Goal: Transaction & Acquisition: Purchase product/service

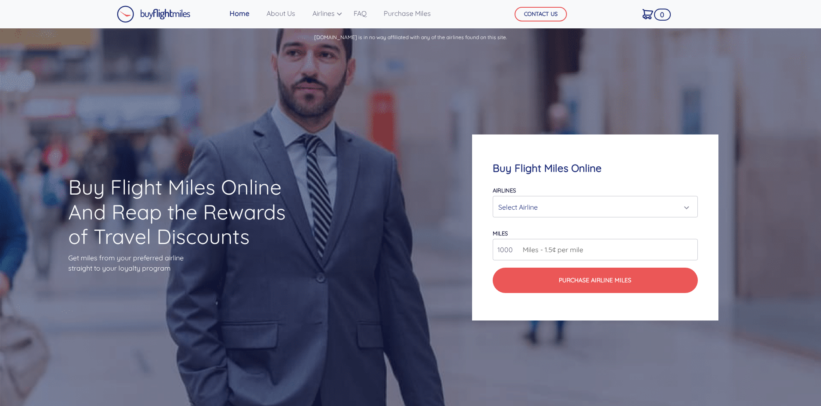
click at [509, 210] on div "Select Airline" at bounding box center [592, 207] width 188 height 16
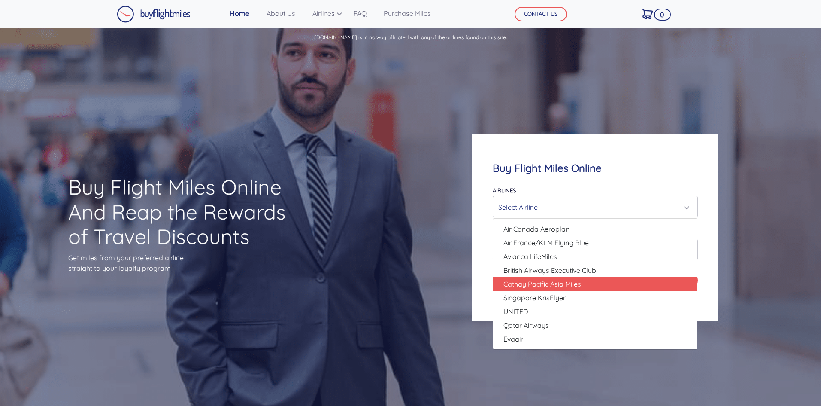
click at [528, 287] on span "Cathay Pacific Asia Miles" at bounding box center [543, 284] width 78 height 10
select select "Cathay Pacific Asia Miles"
type input "80000"
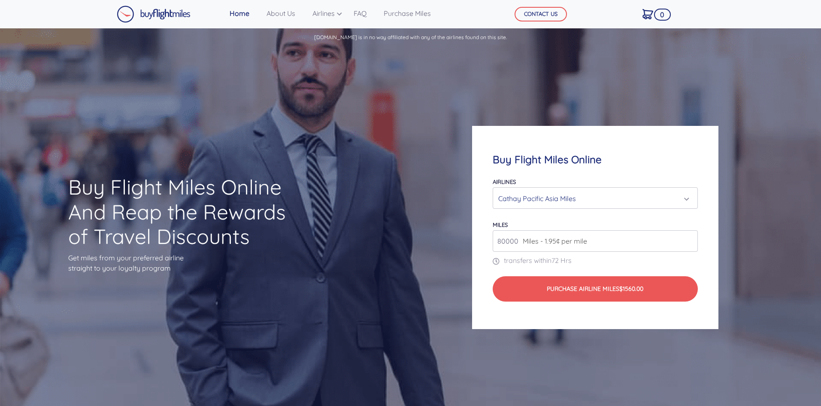
click at [628, 247] on input "80000" at bounding box center [595, 240] width 205 height 21
click at [636, 252] on form "Airlines Air Canada Aeroplan Air France/KLM Flying Blue Avianca LifeMiles Briti…" at bounding box center [595, 239] width 205 height 126
click at [637, 256] on form "Airlines Air Canada Aeroplan Air France/KLM Flying Blue Avianca LifeMiles Briti…" at bounding box center [595, 239] width 205 height 126
click at [525, 240] on span "Miles - 1.95¢ per mile" at bounding box center [553, 241] width 69 height 10
drag, startPoint x: 520, startPoint y: 240, endPoint x: 500, endPoint y: 241, distance: 20.2
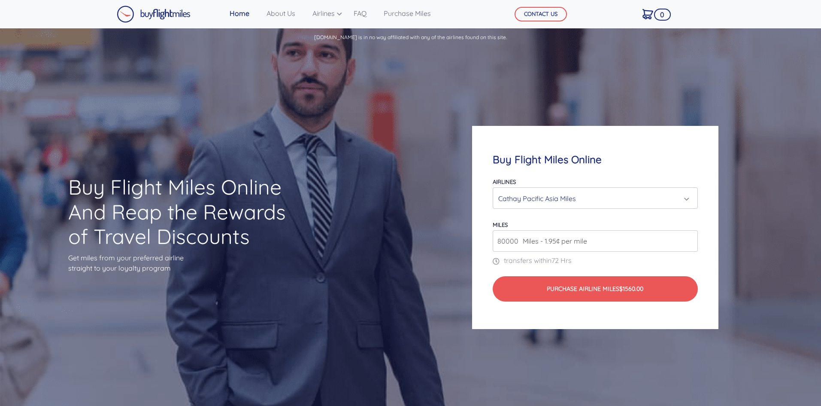
click at [500, 241] on div "80000 Miles - 1.95¢ per mile" at bounding box center [595, 240] width 205 height 21
click at [501, 240] on input "80000" at bounding box center [595, 240] width 205 height 21
drag, startPoint x: 537, startPoint y: 306, endPoint x: 529, endPoint y: 307, distance: 7.8
click at [535, 308] on div "Buy Flight Miles Online Airlines Air Canada Aeroplan Air France/KLM Flying Blue…" at bounding box center [595, 227] width 246 height 203
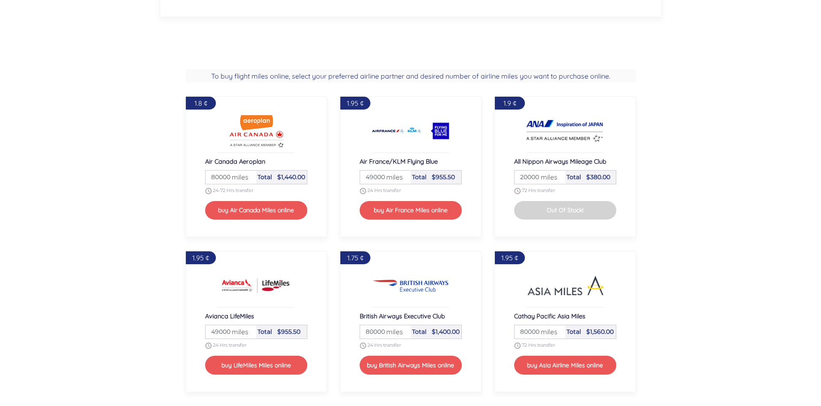
drag, startPoint x: 677, startPoint y: 248, endPoint x: 670, endPoint y: 246, distance: 7.3
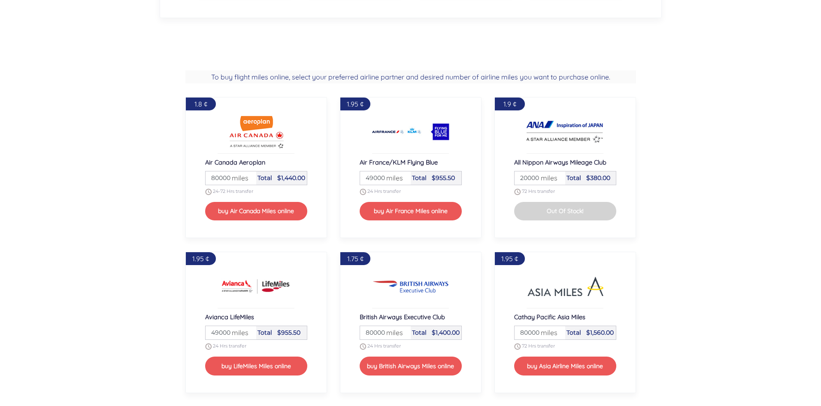
click at [625, 243] on div "1.9 ¢ All Nippon Airways Mileage Club Miles 20000 miles Total $380.00 72 Hrs tr…" at bounding box center [565, 167] width 155 height 155
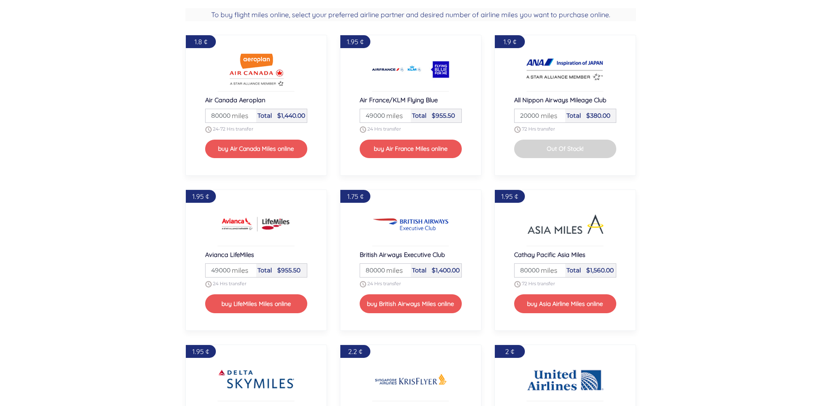
scroll to position [815, 0]
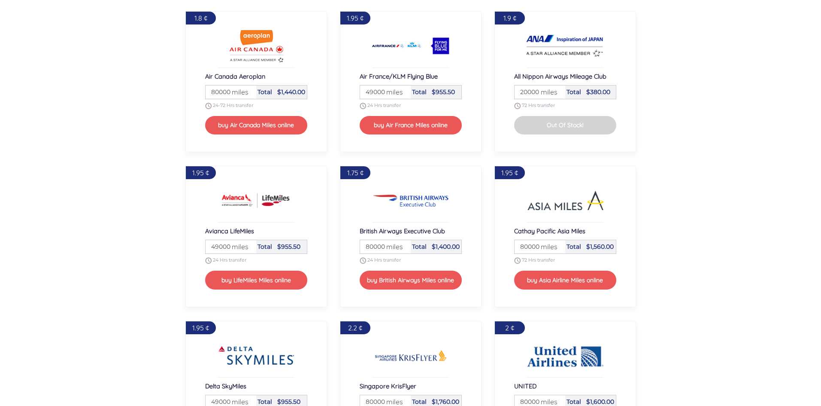
drag, startPoint x: 647, startPoint y: 249, endPoint x: 647, endPoint y: 253, distance: 4.3
click at [647, 252] on section "To buy flight miles online, select your preferred airline partner and desired n…" at bounding box center [410, 309] width 821 height 677
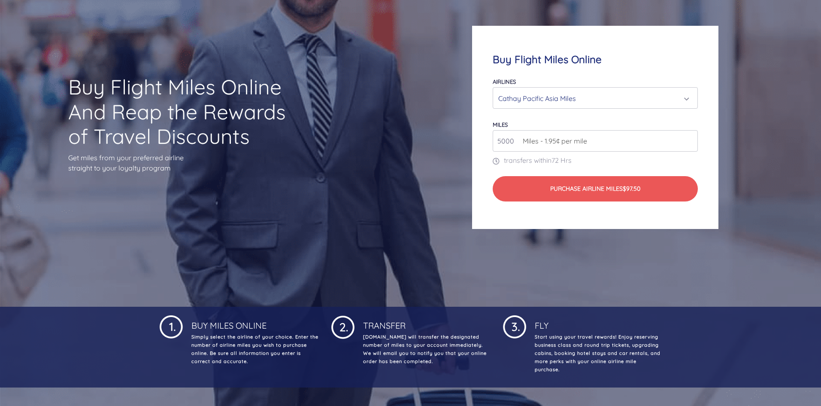
scroll to position [85, 0]
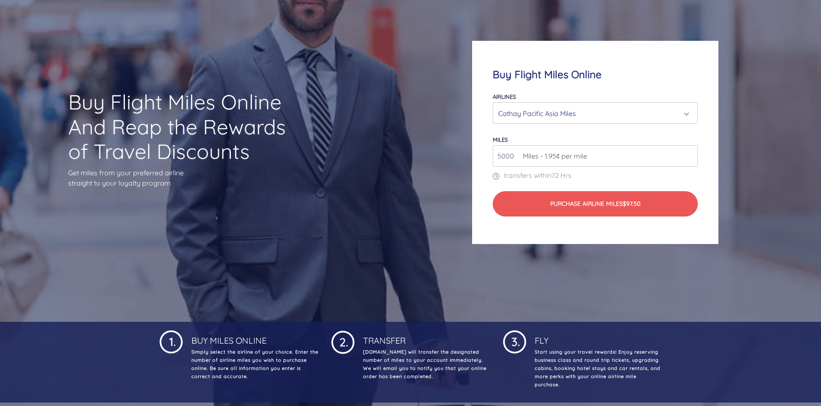
click at [512, 157] on input "5000" at bounding box center [595, 155] width 205 height 21
type input "5"
type input "10000"
click at [535, 188] on form "Airlines Air Canada Aeroplan Air France/KLM Flying Blue Avianca LifeMiles Briti…" at bounding box center [595, 154] width 205 height 126
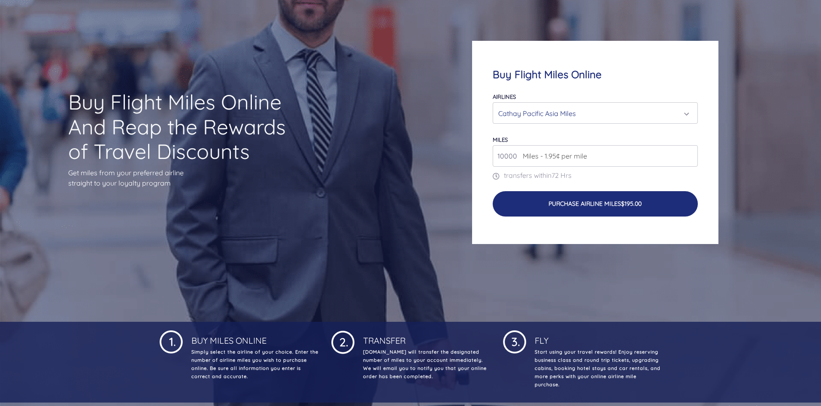
click at [529, 197] on button "Purchase Airline Miles $195.00" at bounding box center [595, 203] width 205 height 25
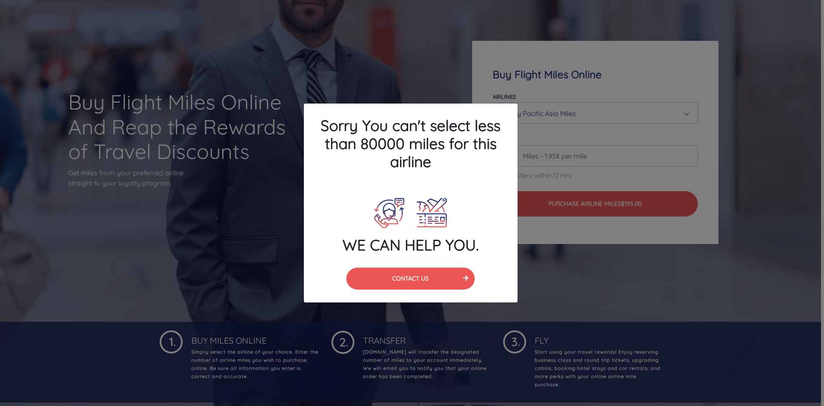
drag, startPoint x: 465, startPoint y: 250, endPoint x: 471, endPoint y: 253, distance: 6.7
click at [471, 254] on div "WE CAN HELP YOU." at bounding box center [411, 226] width 227 height 64
click at [493, 240] on h4 "WE CAN HELP YOU." at bounding box center [411, 245] width 214 height 18
drag, startPoint x: 493, startPoint y: 243, endPoint x: 458, endPoint y: 274, distance: 47.4
click at [491, 247] on h4 "WE CAN HELP YOU." at bounding box center [411, 245] width 214 height 18
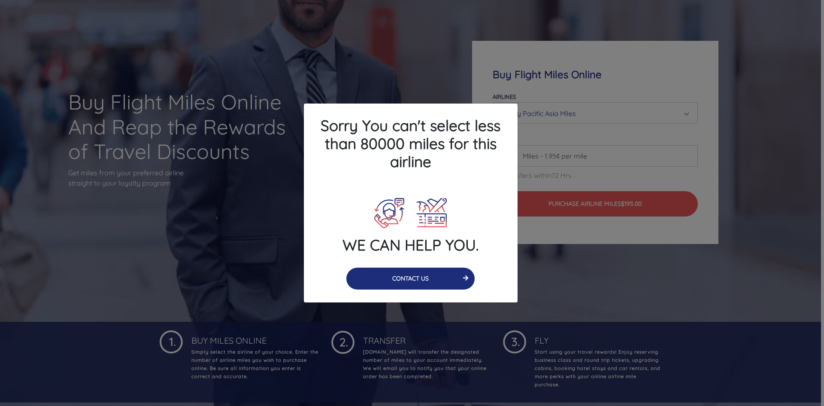
click at [438, 283] on button "CONTACT US" at bounding box center [410, 278] width 128 height 22
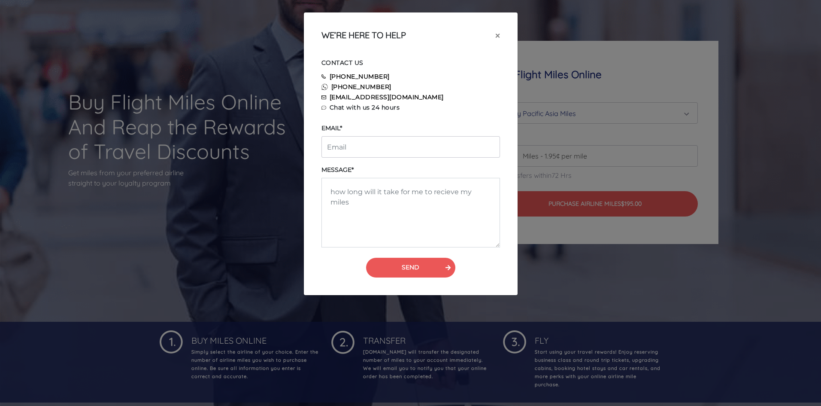
click at [495, 91] on div "[PHONE_NUMBER]" at bounding box center [410, 87] width 191 height 10
click at [496, 39] on span "×" at bounding box center [497, 35] width 5 height 13
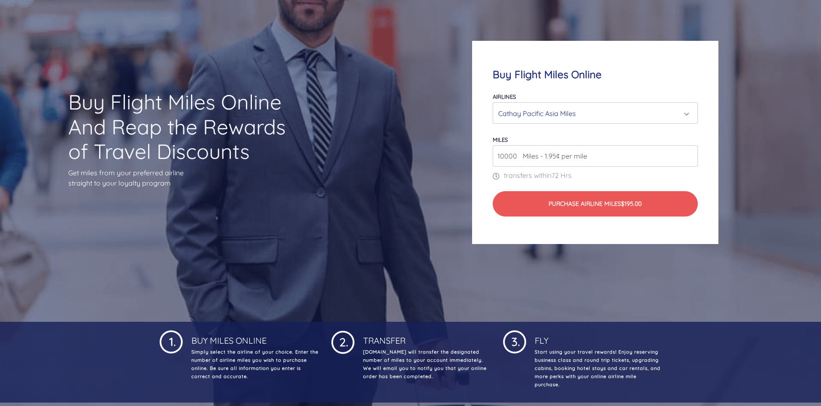
drag, startPoint x: 516, startPoint y: 155, endPoint x: 501, endPoint y: 157, distance: 14.3
click at [516, 155] on input "10000" at bounding box center [595, 155] width 205 height 21
click at [500, 157] on input "10000" at bounding box center [595, 155] width 205 height 21
click at [503, 157] on input "10000" at bounding box center [595, 155] width 205 height 21
drag, startPoint x: 514, startPoint y: 155, endPoint x: 487, endPoint y: 159, distance: 27.4
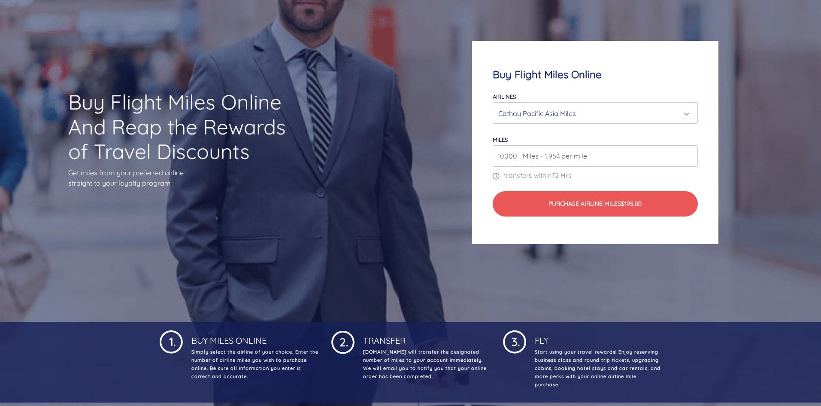
click at [487, 159] on div "Buy Flight Miles Online Airlines Air Canada Aeroplan Air France/KLM Flying Blue…" at bounding box center [595, 142] width 246 height 203
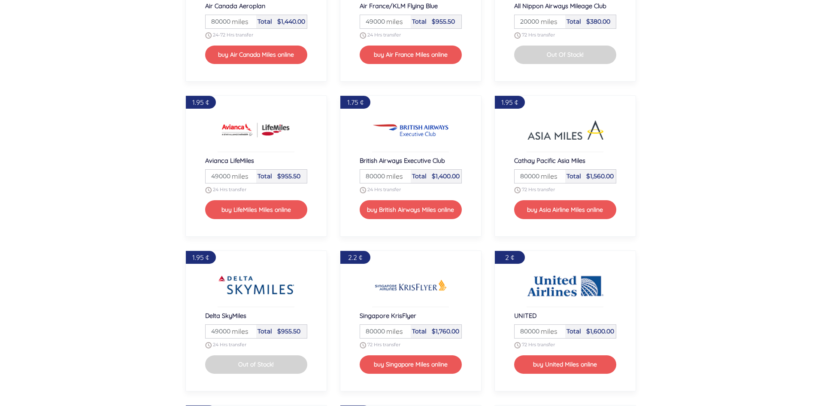
scroll to position [901, 0]
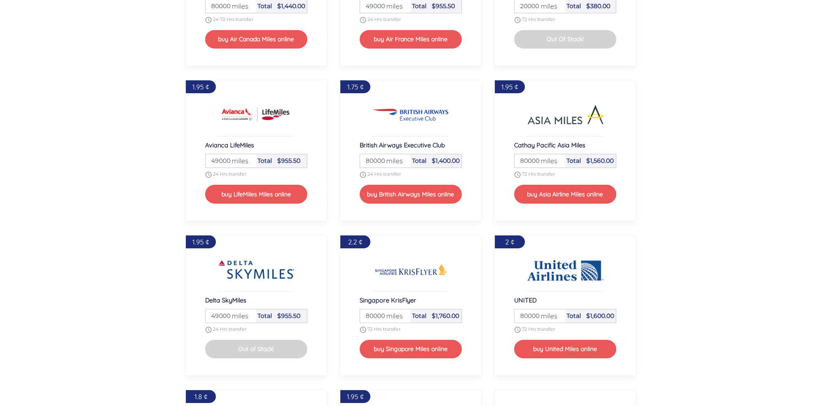
click at [493, 206] on div "1.95 ¢ Cathay Pacific Asia Miles Miles 80000 miles Total $1,560.00 72 Hrs trans…" at bounding box center [565, 150] width 155 height 155
click at [524, 197] on button "buy Asia Airline Miles online" at bounding box center [565, 194] width 102 height 18
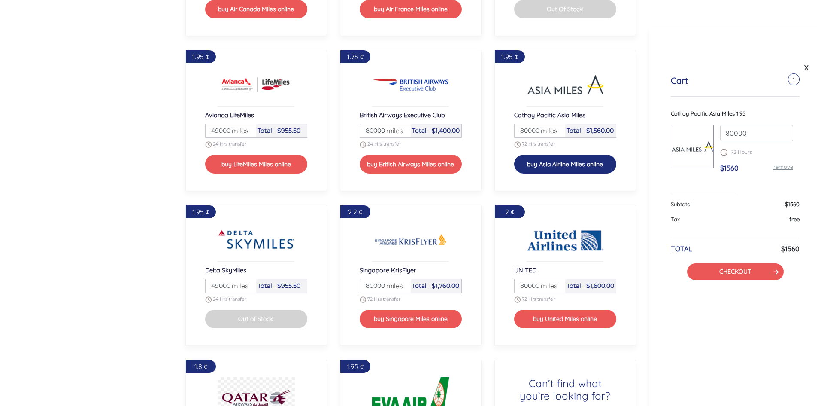
scroll to position [944, 0]
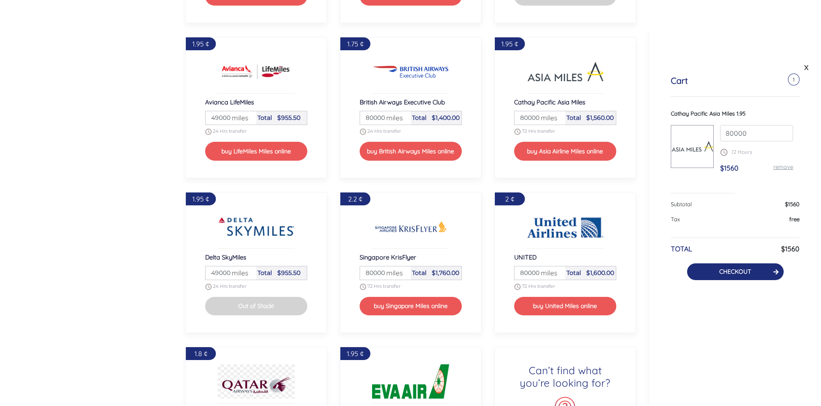
click at [726, 274] on link "CHECKOUT" at bounding box center [736, 271] width 32 height 8
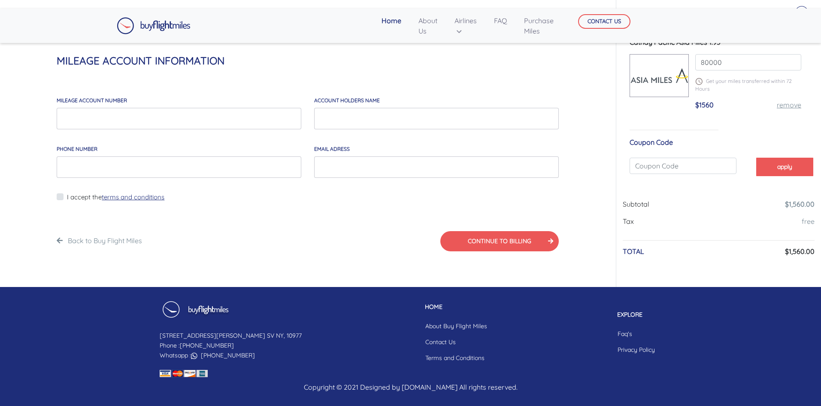
scroll to position [35, 0]
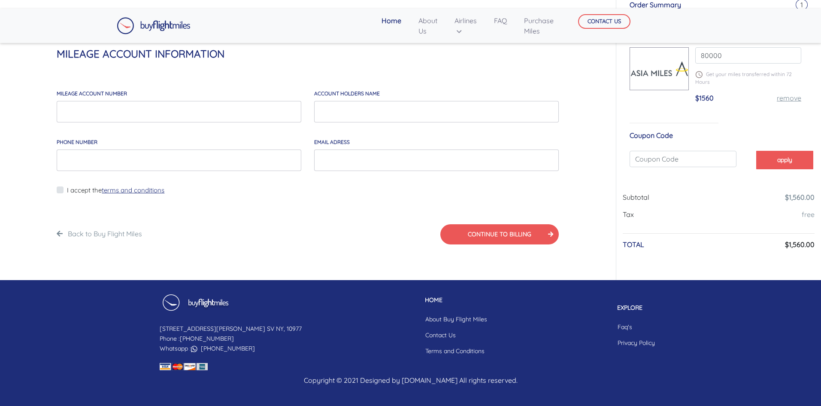
drag, startPoint x: 597, startPoint y: 111, endPoint x: 578, endPoint y: 117, distance: 19.7
drag, startPoint x: 578, startPoint y: 117, endPoint x: 469, endPoint y: 158, distance: 116.8
click at [469, 158] on div "MILEAGE account number account holders NAME Phone Number email adress" at bounding box center [307, 129] width 515 height 97
drag, startPoint x: 487, startPoint y: 164, endPoint x: 446, endPoint y: 177, distance: 43.2
click at [357, 224] on form "MILEAGE account number account holders NAME This is a required field Phone Numb…" at bounding box center [308, 163] width 502 height 165
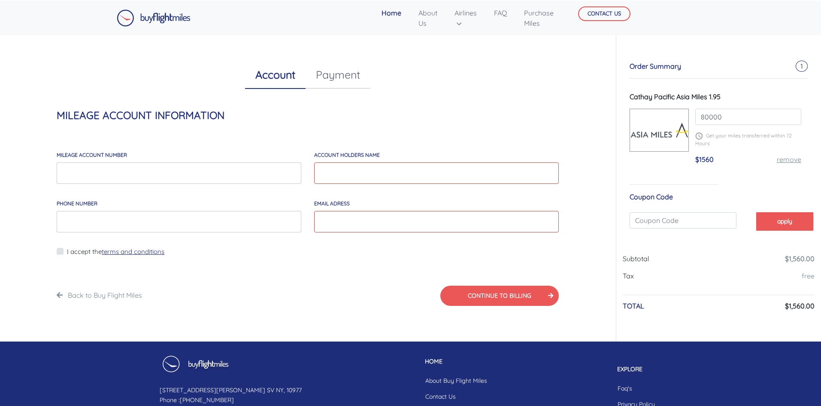
scroll to position [0, 0]
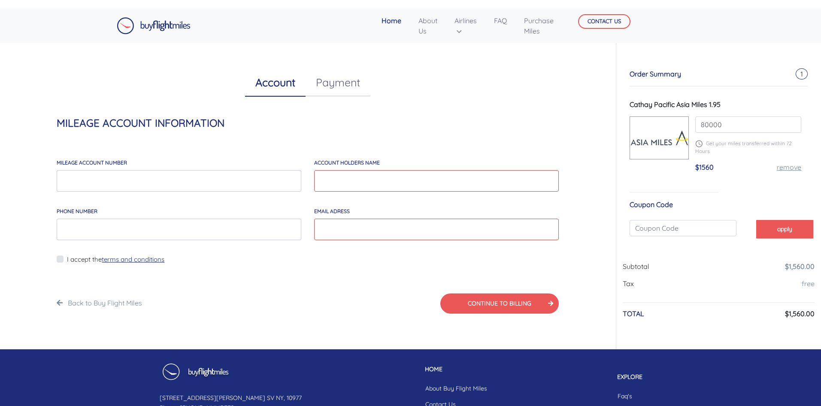
click at [385, 114] on div "Account Payment MILEAGE ACCOUNT INFORMATION MILEAGE account number account hold…" at bounding box center [307, 191] width 603 height 315
click at [711, 125] on input "80000" at bounding box center [748, 124] width 106 height 16
click at [708, 124] on input "80000" at bounding box center [748, 124] width 106 height 16
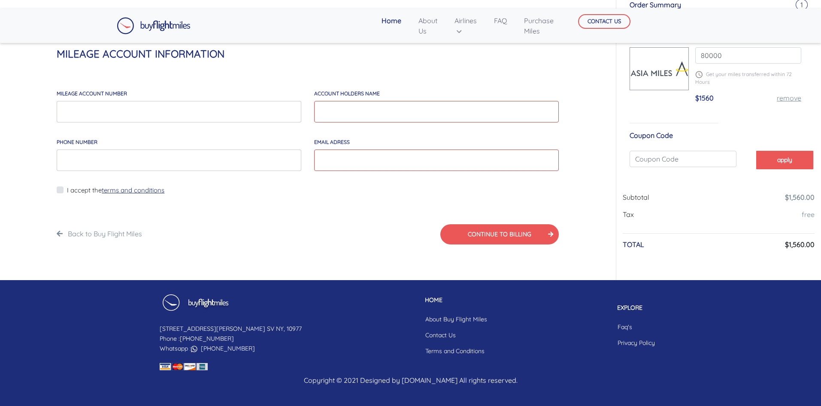
drag, startPoint x: 470, startPoint y: 90, endPoint x: 462, endPoint y: 92, distance: 8.0
click at [464, 91] on div "account holders NAME This is a required field" at bounding box center [437, 105] width 258 height 49
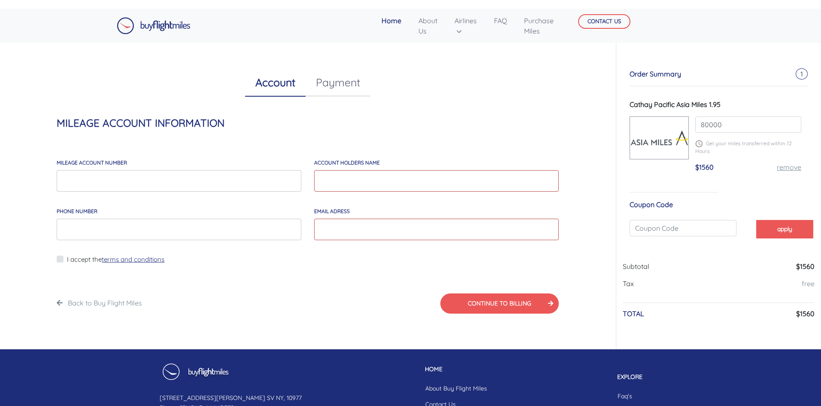
click at [317, 79] on link "Payment" at bounding box center [338, 82] width 65 height 27
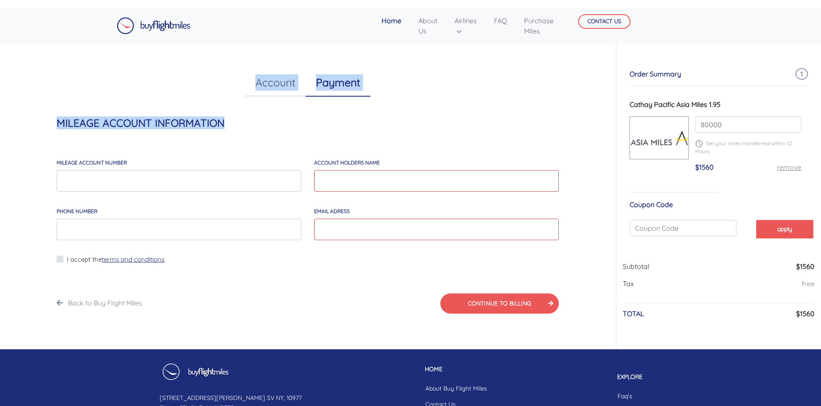
drag, startPoint x: 279, startPoint y: 107, endPoint x: 259, endPoint y: 96, distance: 22.9
click at [278, 106] on div "Account Payment MILEAGE ACCOUNT INFORMATION MILEAGE account number account hold…" at bounding box center [307, 191] width 603 height 315
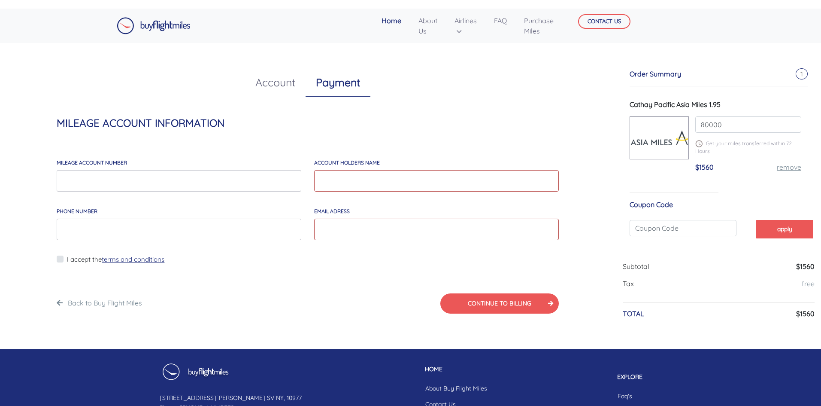
drag, startPoint x: 131, startPoint y: 40, endPoint x: 126, endPoint y: 27, distance: 14.0
click at [130, 36] on nav "Home About Us Airlines Qatar Airways Krisflyer Miles ANA Miles British Airways …" at bounding box center [410, 26] width 821 height 34
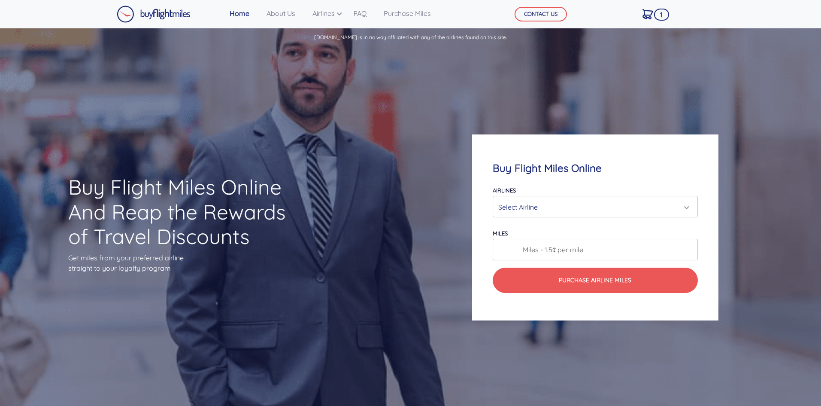
scroll to position [938, 0]
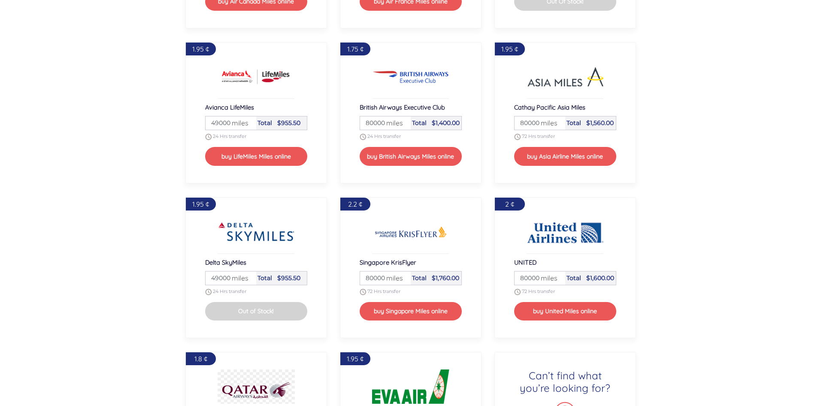
drag, startPoint x: 179, startPoint y: 85, endPoint x: 173, endPoint y: 79, distance: 9.1
click at [179, 83] on section "To buy flight miles online, select your preferred airline partner and desired n…" at bounding box center [410, 185] width 821 height 677
drag, startPoint x: 162, startPoint y: 70, endPoint x: 161, endPoint y: 64, distance: 6.5
click at [162, 67] on section "To buy flight miles online, select your preferred airline partner and desired n…" at bounding box center [410, 185] width 821 height 677
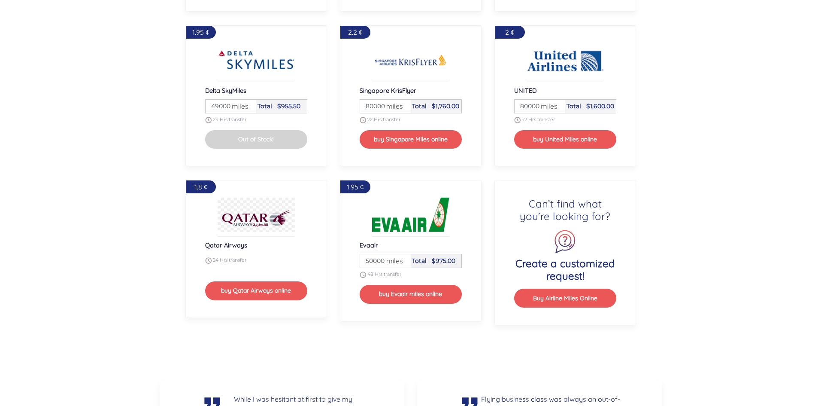
scroll to position [1153, 0]
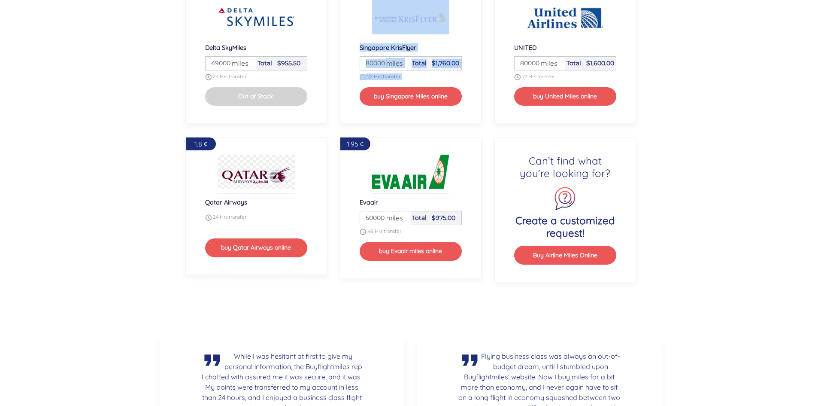
drag, startPoint x: 315, startPoint y: 128, endPoint x: 347, endPoint y: 128, distance: 32.2
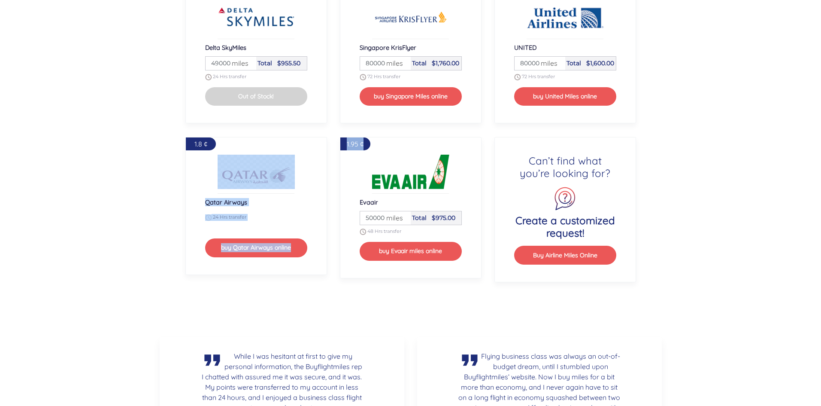
drag, startPoint x: 333, startPoint y: 130, endPoint x: 326, endPoint y: 131, distance: 6.9
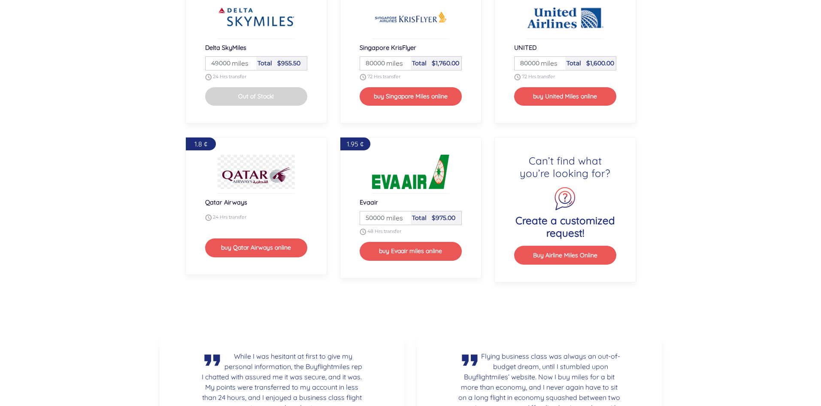
drag, startPoint x: 170, startPoint y: 125, endPoint x: 168, endPoint y: 121, distance: 4.4
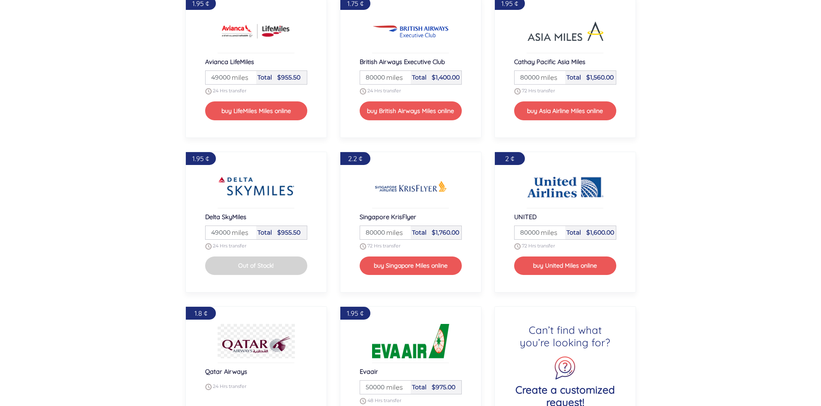
scroll to position [1024, 0]
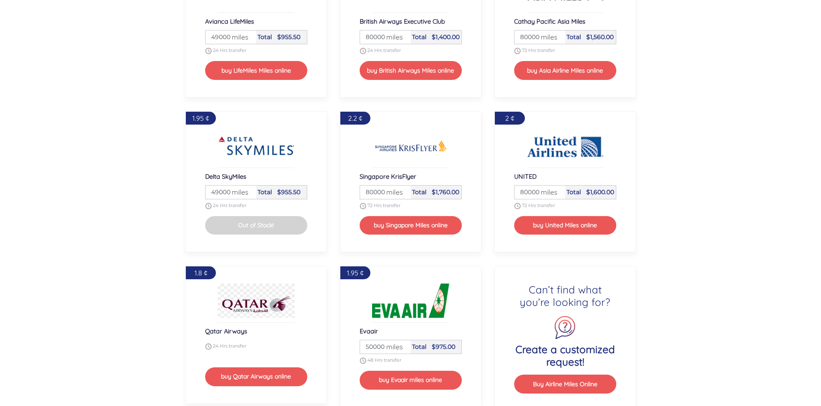
click at [162, 128] on section "To buy flight miles online, select your preferred airline partner and desired n…" at bounding box center [410, 99] width 821 height 677
click at [674, 155] on section "To buy flight miles online, select your preferred airline partner and desired n…" at bounding box center [410, 99] width 821 height 677
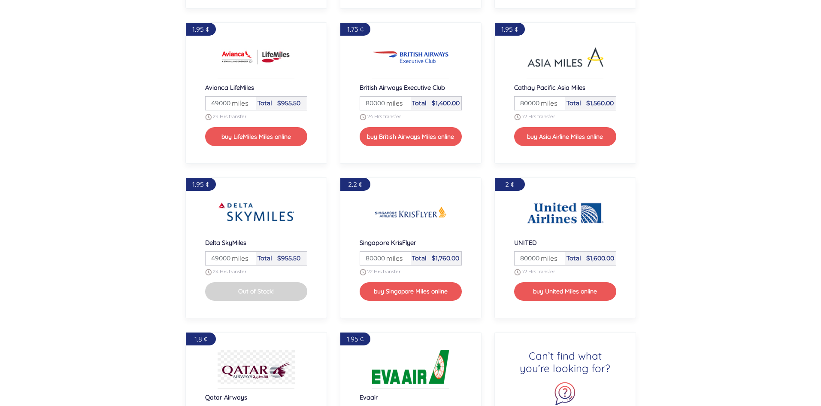
scroll to position [896, 0]
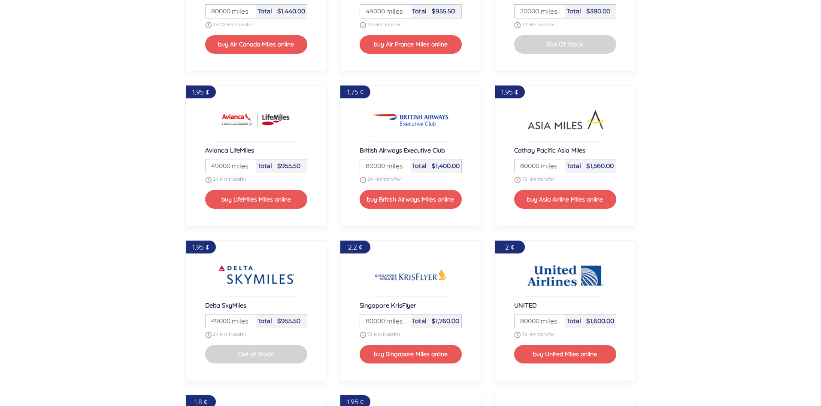
drag, startPoint x: 655, startPoint y: 167, endPoint x: 654, endPoint y: 173, distance: 6.6
click at [656, 167] on section "To buy flight miles online, select your preferred airline partner and desired n…" at bounding box center [410, 228] width 821 height 677
drag, startPoint x: 636, startPoint y: 400, endPoint x: 635, endPoint y: 407, distance: 7.7
click at [635, 405] on html "Home About Us Airlines Qatar Airways Krisflyer Miles ANA Miles British Airways …" at bounding box center [410, 322] width 821 height 2437
drag, startPoint x: 617, startPoint y: 134, endPoint x: 630, endPoint y: 146, distance: 16.7
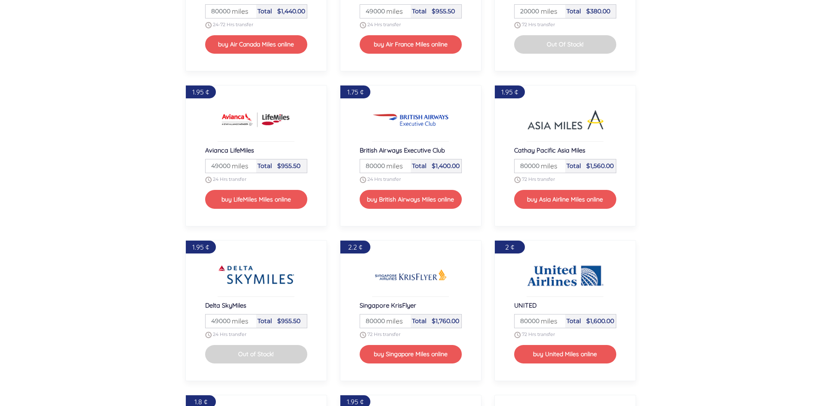
click at [628, 144] on div "1.95 ¢ Cathay Pacific Asia Miles Miles 80000 miles Total $1,560.00 72 Hrs trans…" at bounding box center [566, 155] width 142 height 141
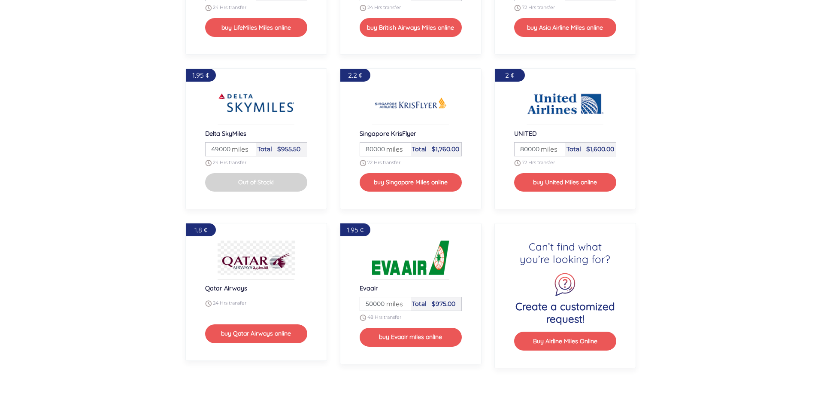
drag, startPoint x: 668, startPoint y: 186, endPoint x: 648, endPoint y: 164, distance: 29.8
click at [652, 168] on section "To buy flight miles online, select your preferred airline partner and desired n…" at bounding box center [410, 56] width 821 height 677
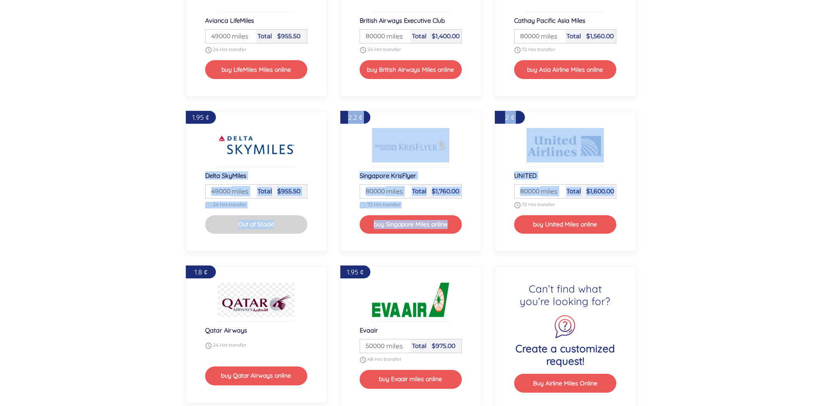
drag, startPoint x: 616, startPoint y: 144, endPoint x: 223, endPoint y: 192, distance: 396.1
click at [250, 201] on div "1.8 ¢ Air Canada Aeroplan Miles 80000 miles Total $1,440.00 24-72 Hrs transfer …" at bounding box center [411, 105] width 464 height 623
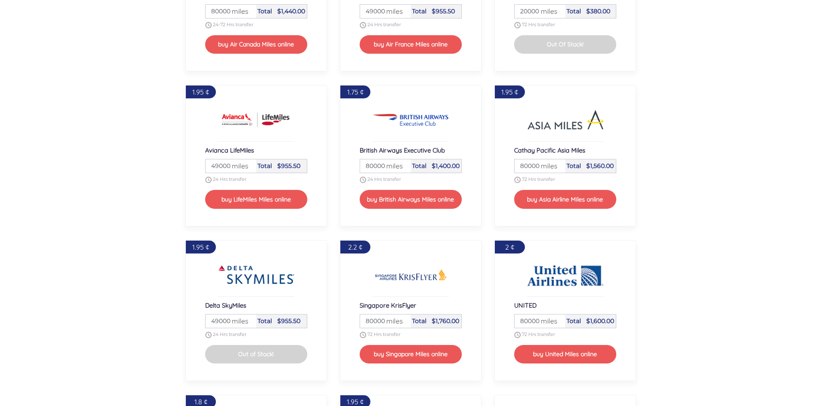
click at [78, 124] on section "To buy flight miles online, select your preferred airline partner and desired n…" at bounding box center [410, 228] width 821 height 677
click at [84, 120] on section "To buy flight miles online, select your preferred airline partner and desired n…" at bounding box center [410, 228] width 821 height 677
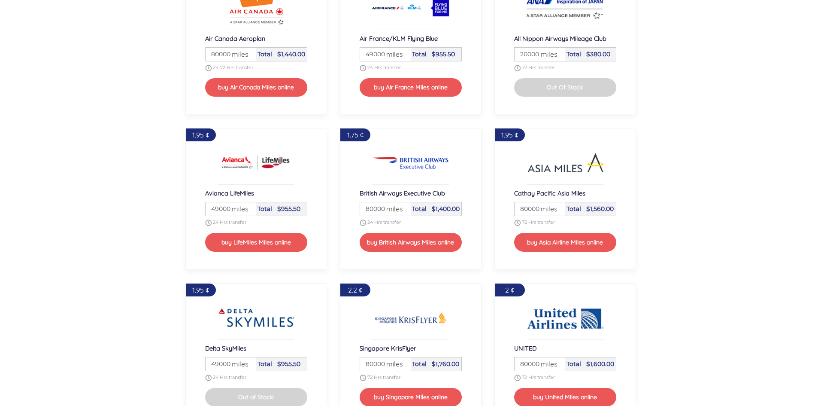
click at [647, 103] on section "To buy flight miles online, select your preferred airline partner and desired n…" at bounding box center [410, 271] width 821 height 677
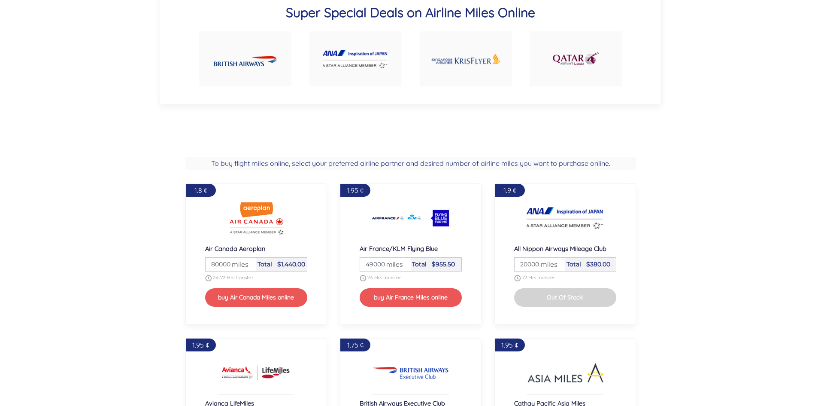
scroll to position [638, 0]
